Goal: Information Seeking & Learning: Find specific fact

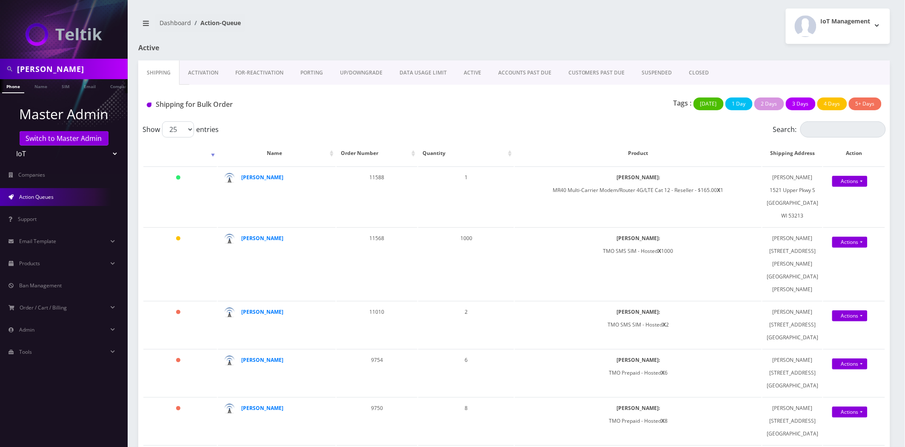
click at [77, 66] on input "Matt Swiger" at bounding box center [71, 69] width 109 height 16
type input "[PERSON_NAME]"
click at [35, 83] on link "Name" at bounding box center [40, 86] width 21 height 14
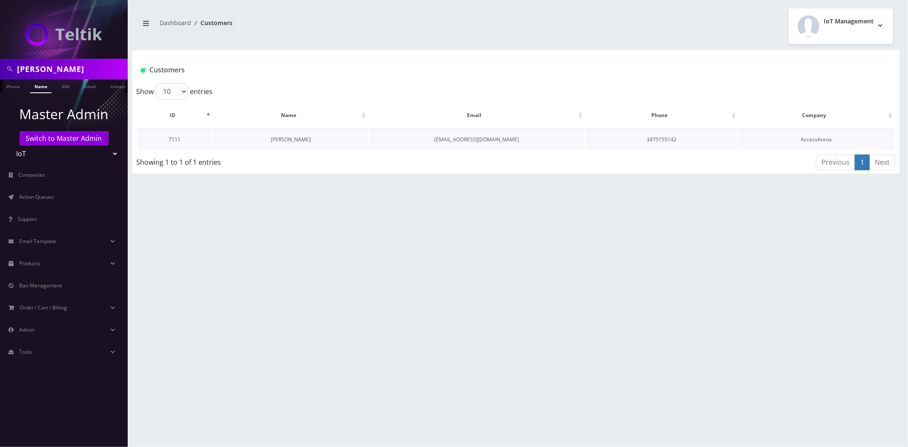
click at [287, 141] on link "[PERSON_NAME]" at bounding box center [291, 139] width 40 height 7
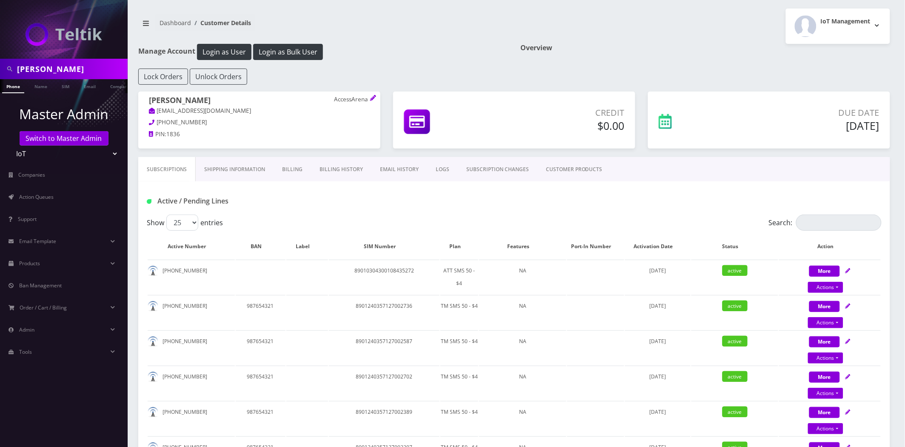
click at [331, 169] on link "Billing History" at bounding box center [341, 169] width 60 height 25
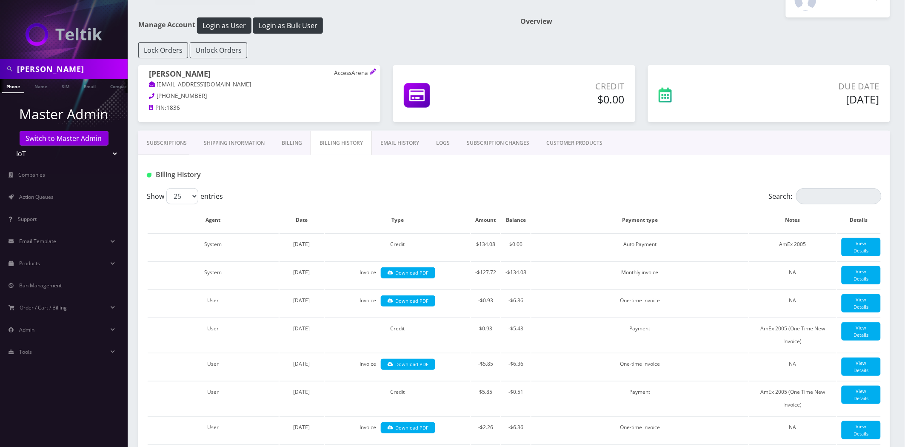
scroll to position [47, 0]
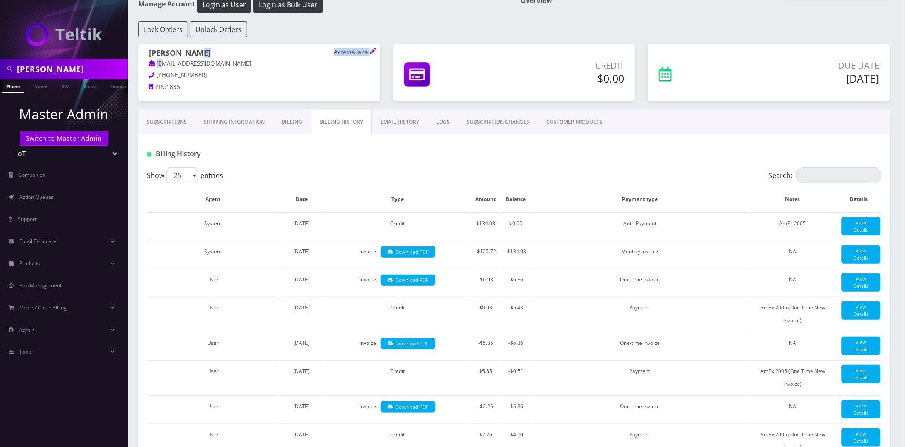
drag, startPoint x: 210, startPoint y: 58, endPoint x: 173, endPoint y: 67, distance: 38.1
click at [165, 69] on span "Yahel Cohen AccessArena Yac95@yahoo.com" at bounding box center [259, 60] width 221 height 22
click at [293, 65] on p "[EMAIL_ADDRESS][DOMAIN_NAME]" at bounding box center [259, 63] width 221 height 9
drag, startPoint x: 214, startPoint y: 67, endPoint x: 158, endPoint y: 68, distance: 56.6
click at [158, 68] on p "[EMAIL_ADDRESS][DOMAIN_NAME]" at bounding box center [259, 63] width 221 height 9
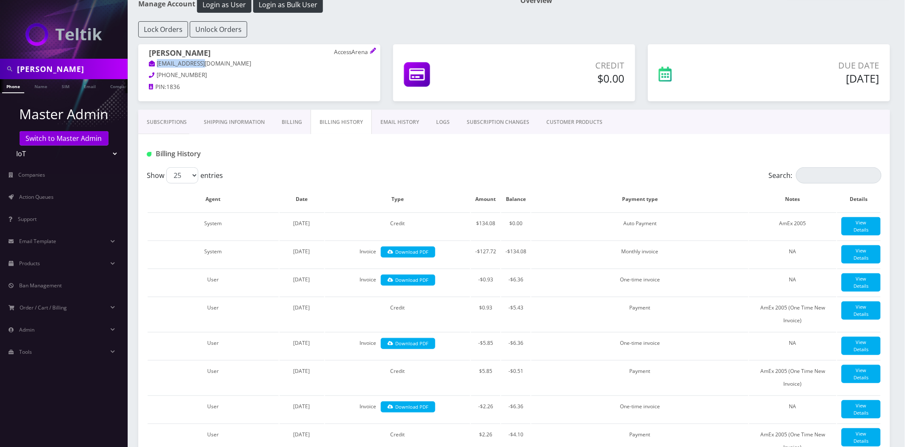
copy link "[EMAIL_ADDRESS][DOMAIN_NAME]"
click at [386, 121] on link "EMAIL HISTORY" at bounding box center [400, 122] width 56 height 25
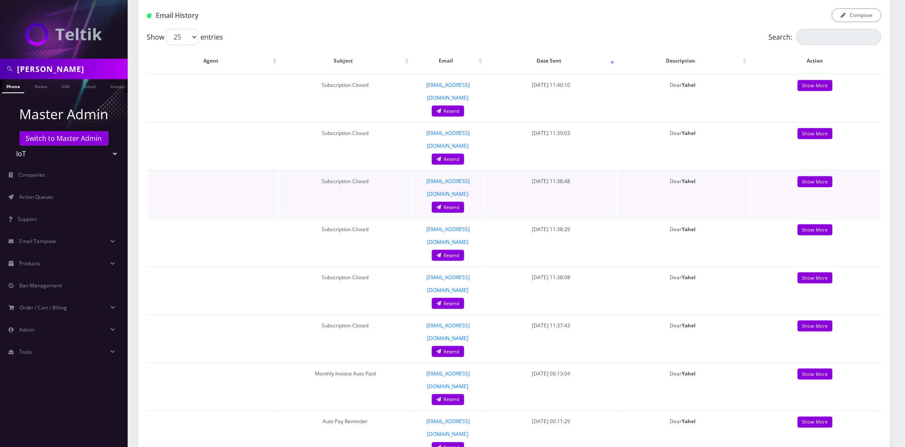
scroll to position [189, 0]
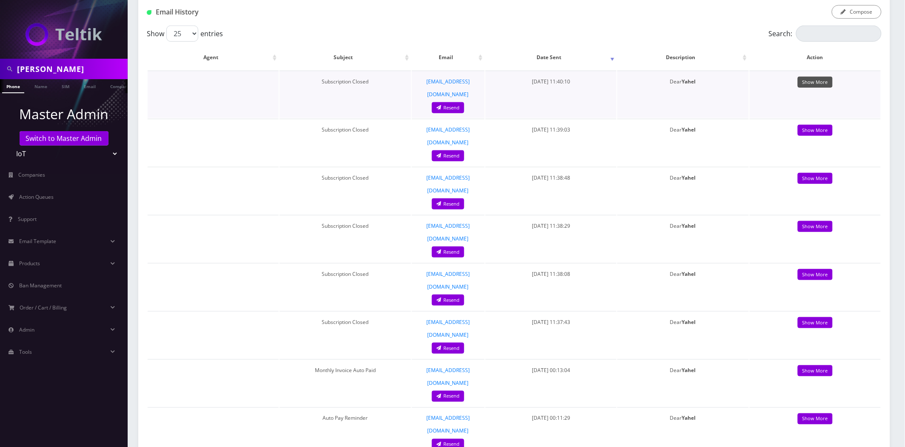
click at [812, 80] on link "Show More" at bounding box center [815, 82] width 35 height 11
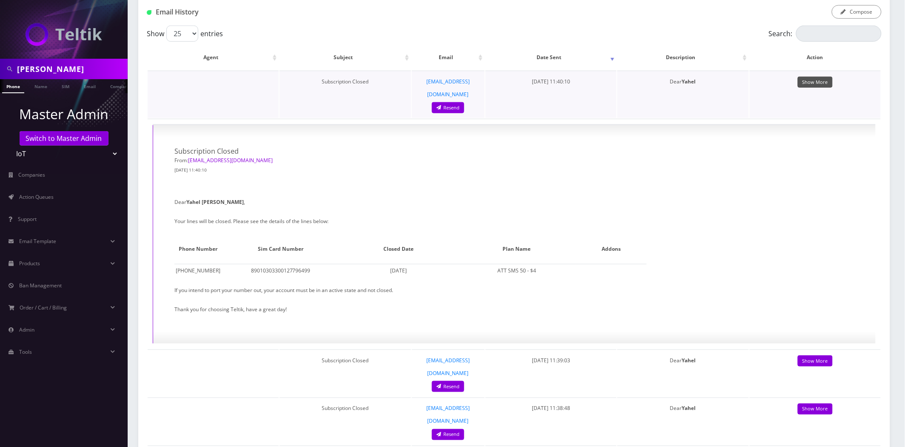
click at [826, 83] on link "Show More" at bounding box center [815, 82] width 35 height 11
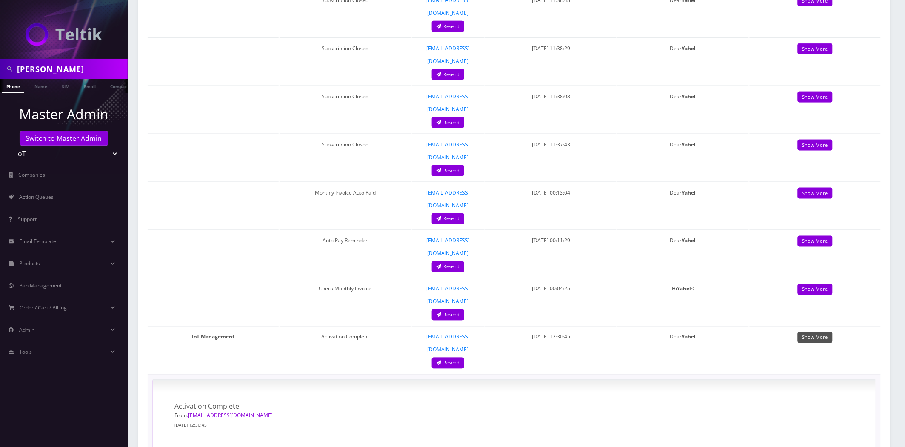
scroll to position [378, 0]
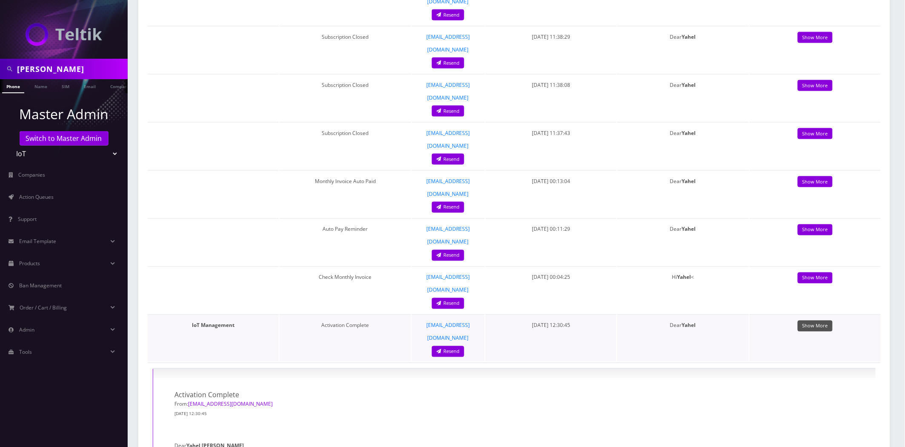
click at [812, 321] on link "Show More" at bounding box center [815, 326] width 35 height 11
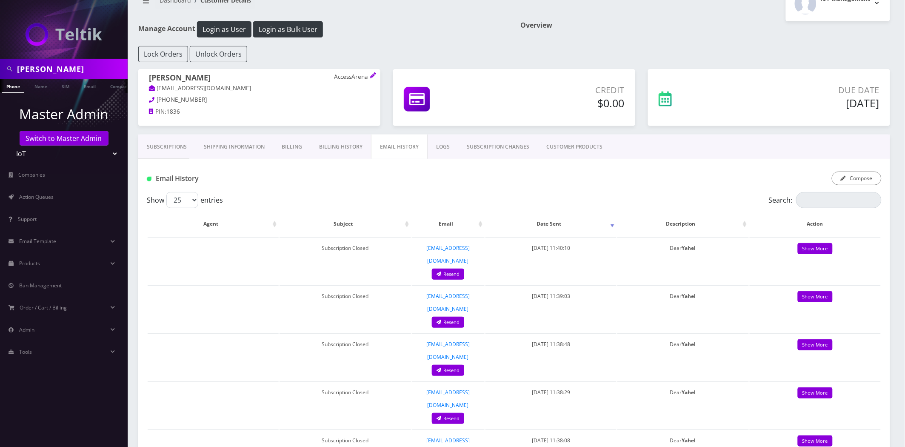
scroll to position [0, 0]
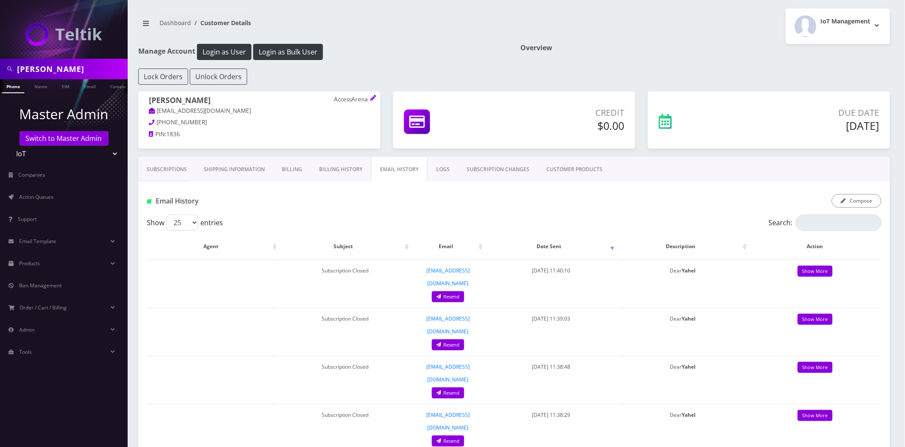
click at [341, 163] on link "Billing History" at bounding box center [341, 169] width 60 height 25
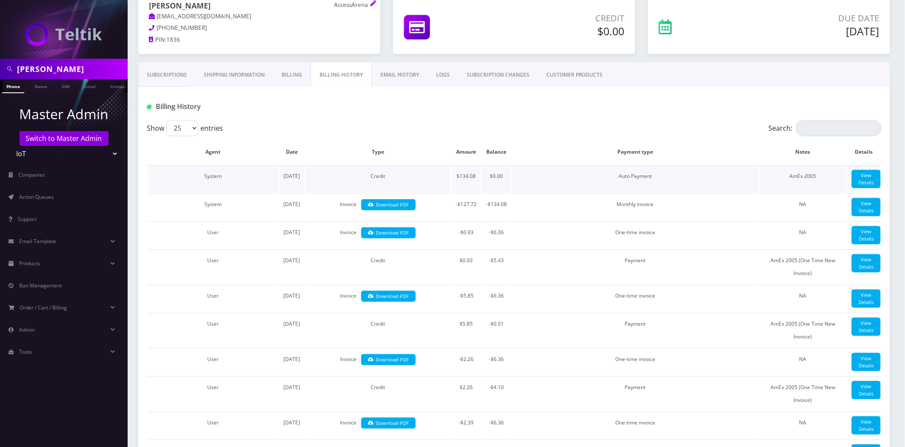
scroll to position [142, 0]
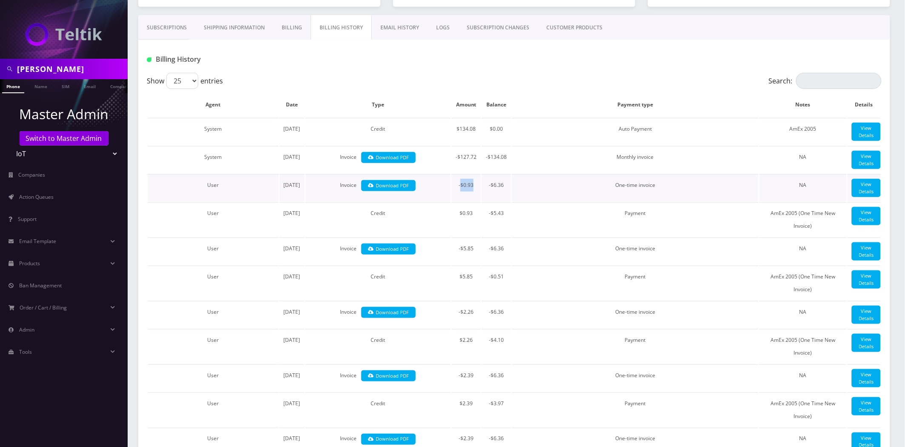
drag, startPoint x: 474, startPoint y: 223, endPoint x: 461, endPoint y: 226, distance: 13.9
click at [461, 201] on td "-$0.93" at bounding box center [466, 187] width 29 height 27
copy td "$0.93"
click at [398, 192] on link "Download PDF" at bounding box center [388, 185] width 55 height 11
click at [702, 47] on div "Billing History" at bounding box center [514, 56] width 752 height 33
